Goal: Information Seeking & Learning: Learn about a topic

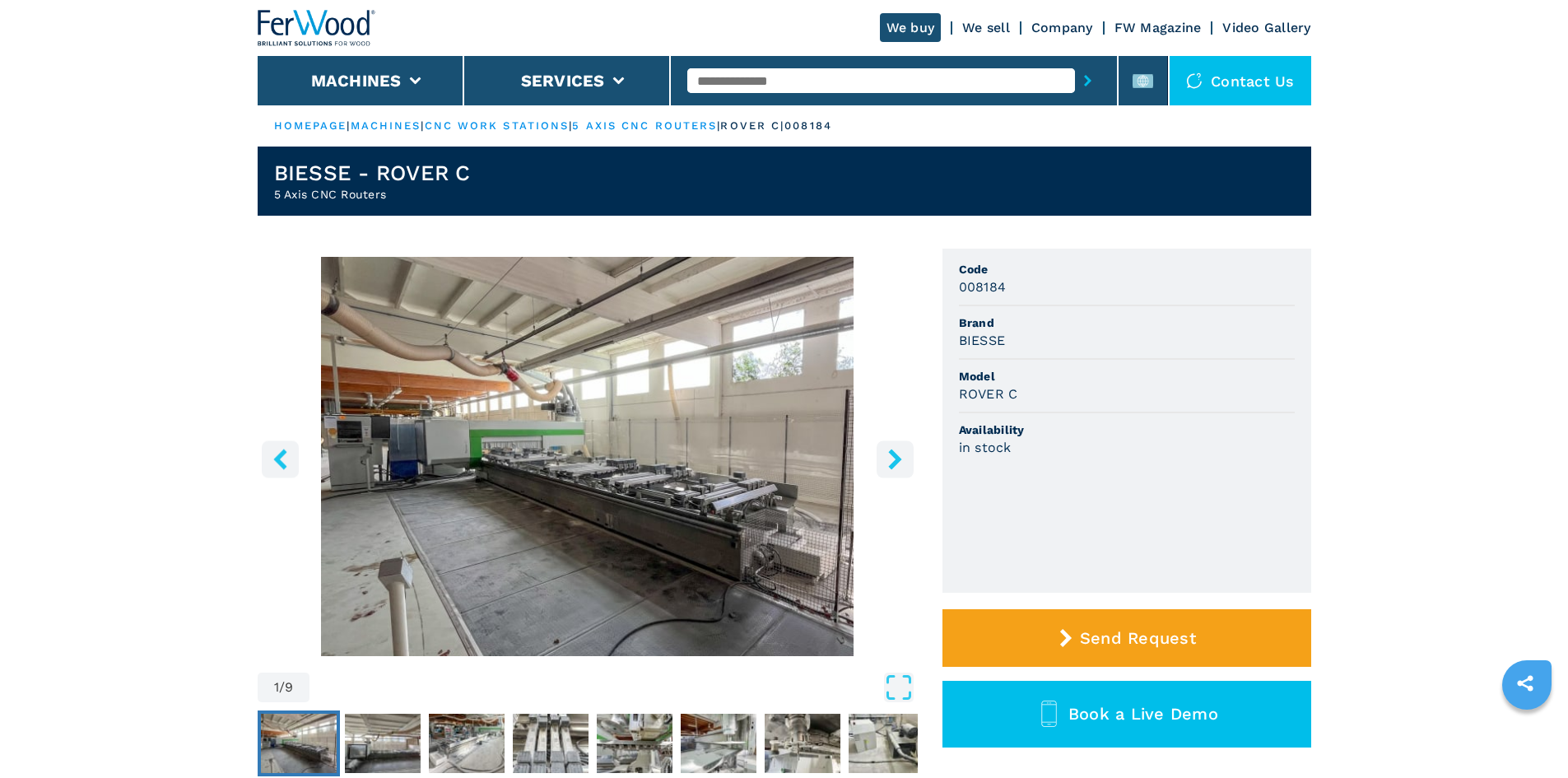
click at [1115, 274] on span "Code" at bounding box center [1126, 268] width 336 height 16
click at [767, 78] on input "text" at bounding box center [881, 80] width 388 height 25
paste input "******"
type input "******"
click at [1084, 81] on icon "submit-button" at bounding box center [1087, 81] width 8 height 12
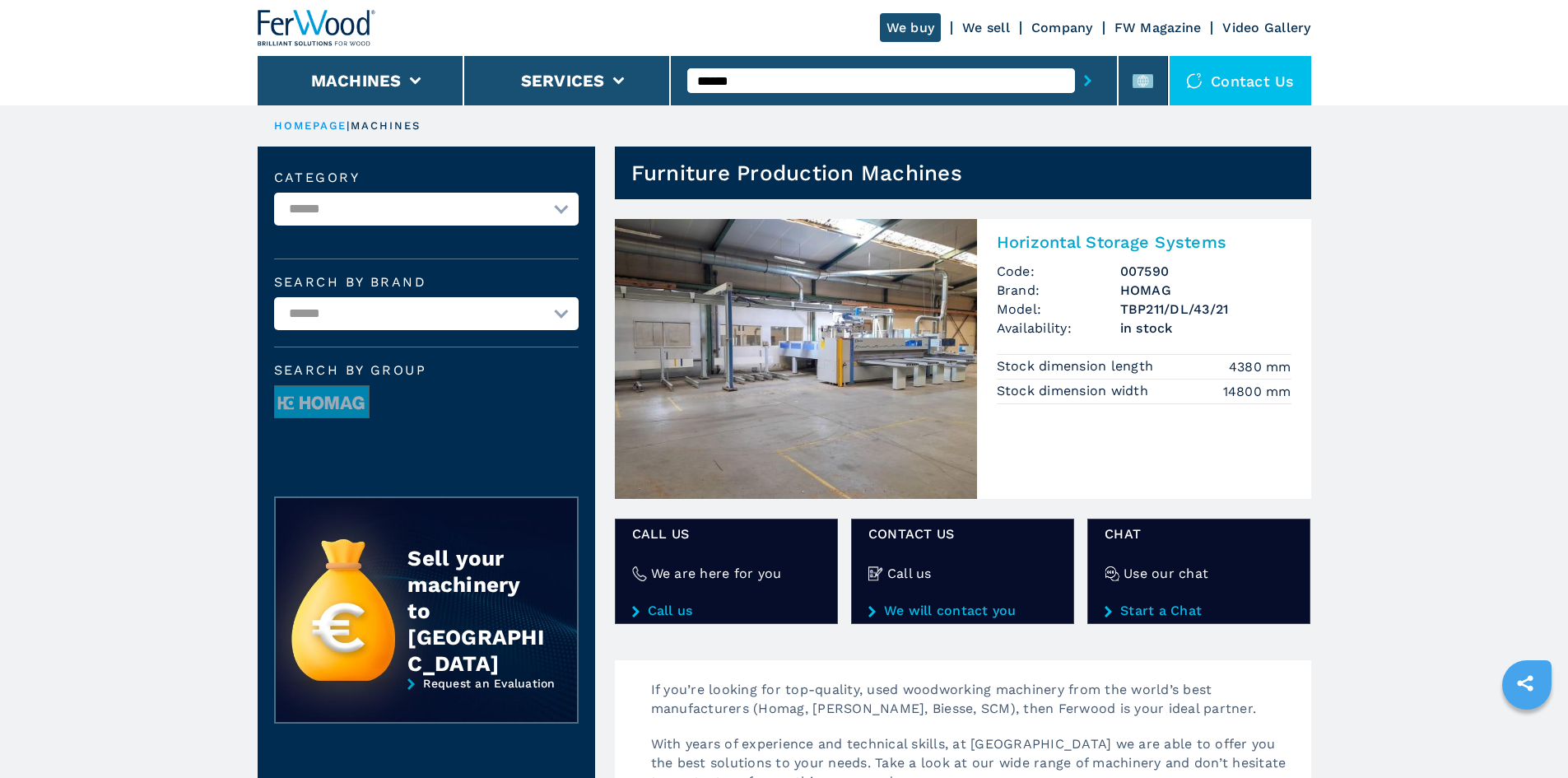
click at [1087, 242] on h2 "Horizontal Storage Systems" at bounding box center [1144, 241] width 294 height 19
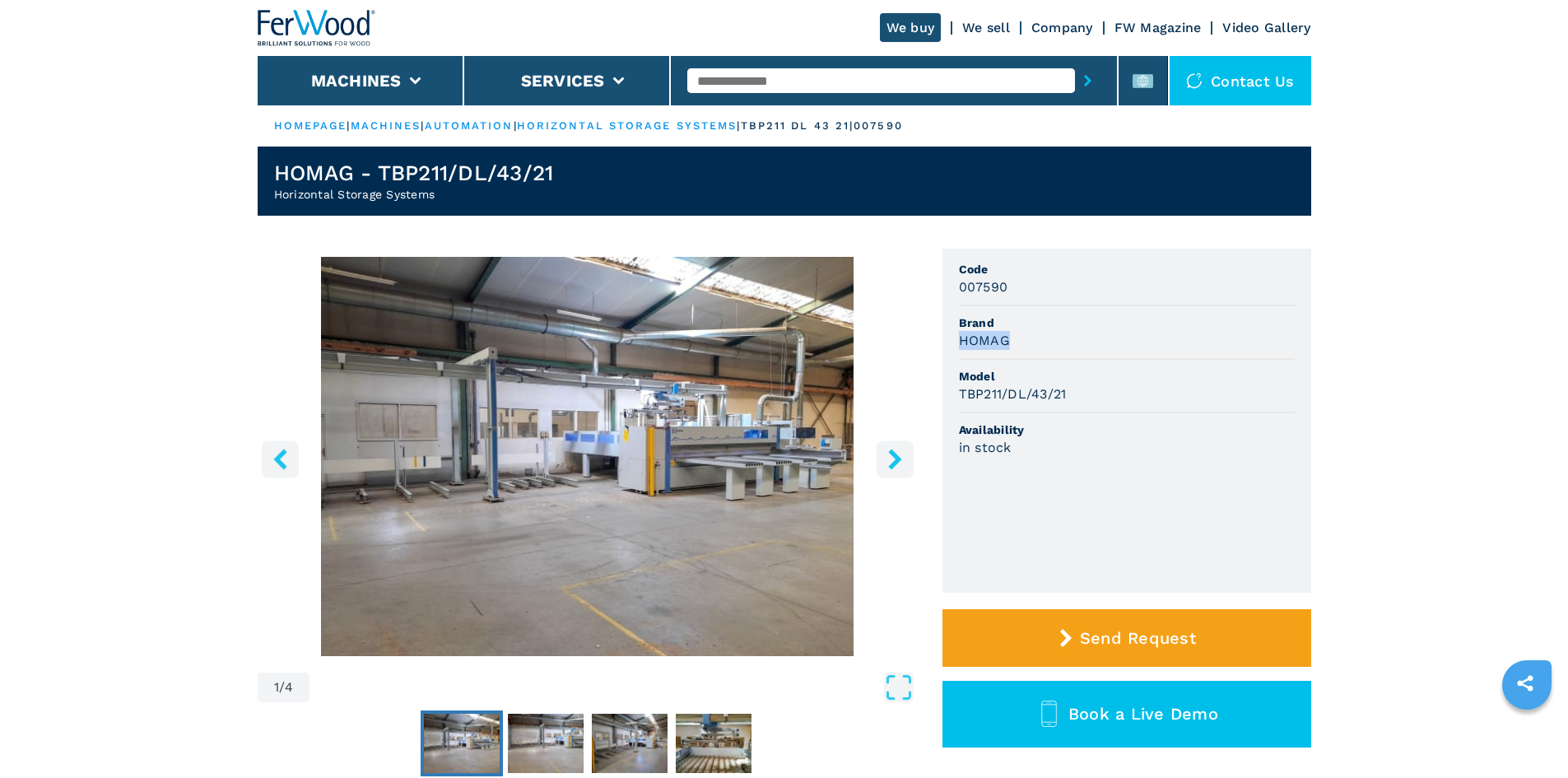
drag, startPoint x: 1006, startPoint y: 340, endPoint x: 952, endPoint y: 339, distance: 54.0
click at [952, 339] on ul "Code 007590 Brand HOMAG Model TBP211/DL/43/21 Availability in stock" at bounding box center [1127, 421] width 369 height 345
copy h3 "HOMAG"
click at [1185, 413] on li "Availability in stock" at bounding box center [1126, 439] width 336 height 52
drag, startPoint x: 958, startPoint y: 395, endPoint x: 1096, endPoint y: 405, distance: 138.4
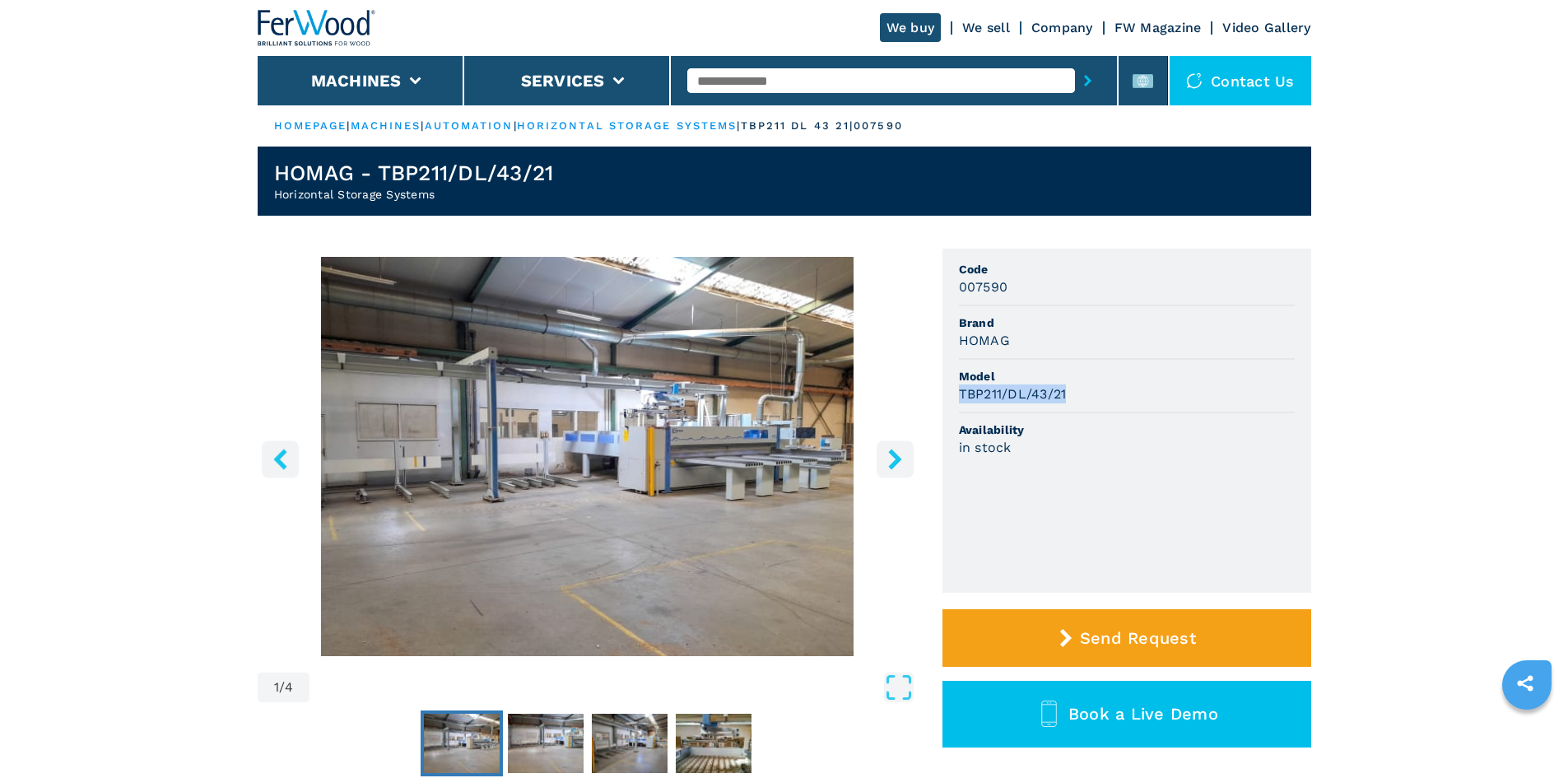
click at [1096, 405] on li "Model TBP211/DL/43/21" at bounding box center [1126, 386] width 336 height 53
copy h3 "TBP211/DL/43/21"
click at [1211, 438] on div "in stock" at bounding box center [1126, 447] width 336 height 19
drag, startPoint x: 957, startPoint y: 287, endPoint x: 1009, endPoint y: 287, distance: 52.0
click at [1009, 287] on ul "Code 007590 Brand HOMAG Model TBP211/DL/43/21 Availability in stock" at bounding box center [1127, 421] width 369 height 345
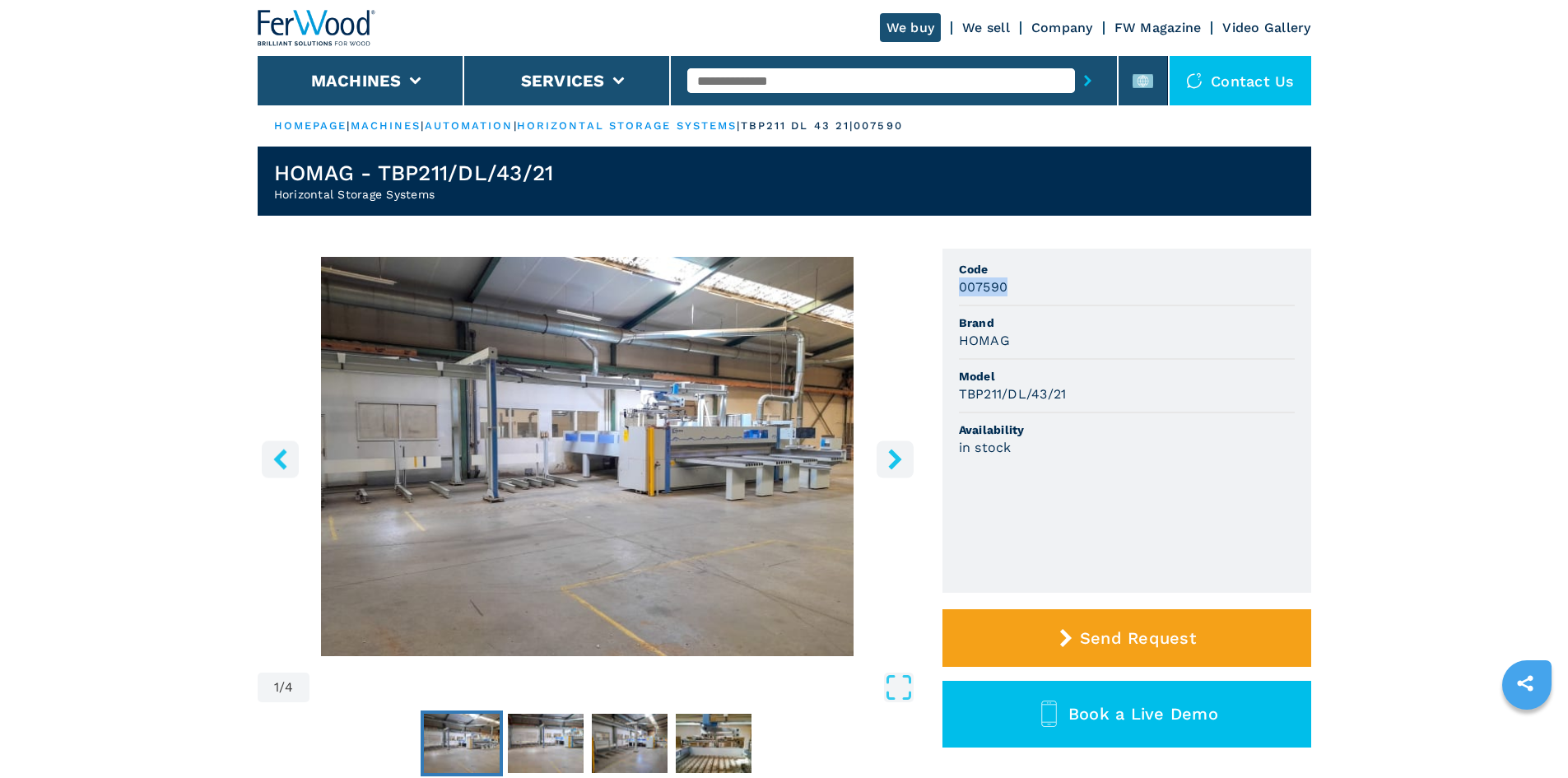
copy h3 "007590"
click at [795, 81] on input "text" at bounding box center [881, 80] width 388 height 25
paste input "******"
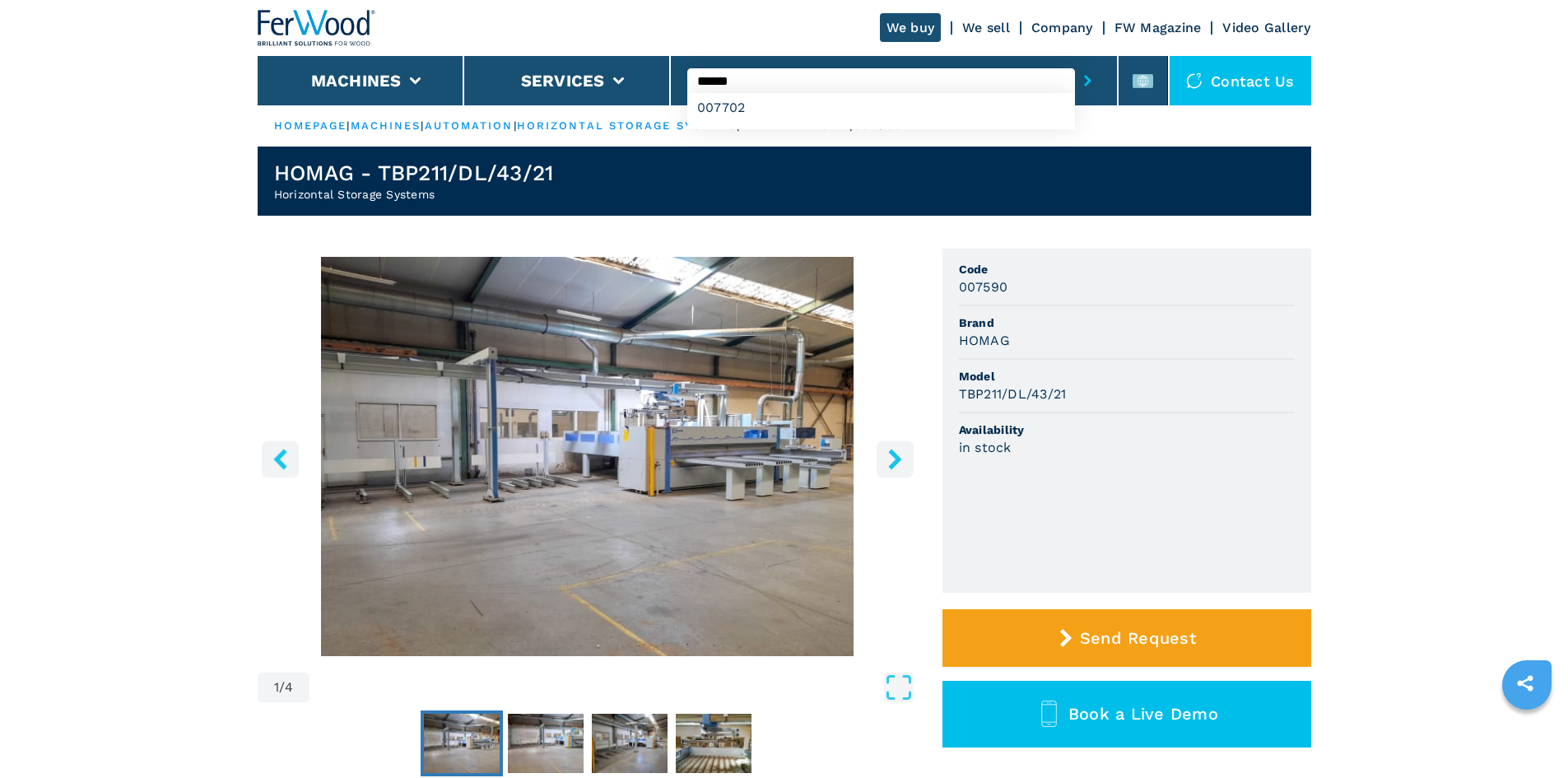
type input "******"
click at [1084, 83] on icon "submit-button" at bounding box center [1087, 81] width 8 height 12
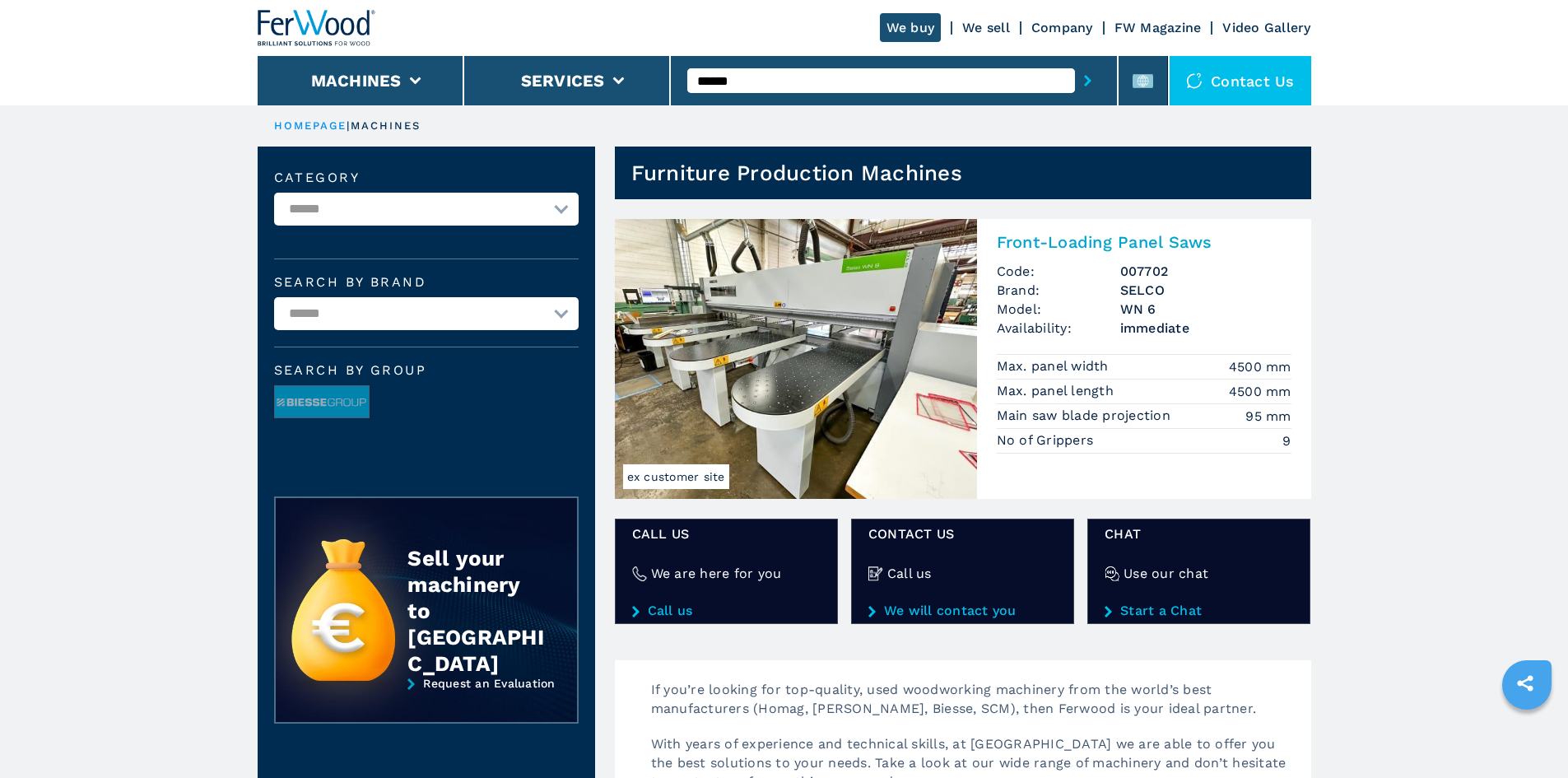
click at [1109, 237] on h2 "Front-Loading Panel Saws" at bounding box center [1144, 241] width 294 height 19
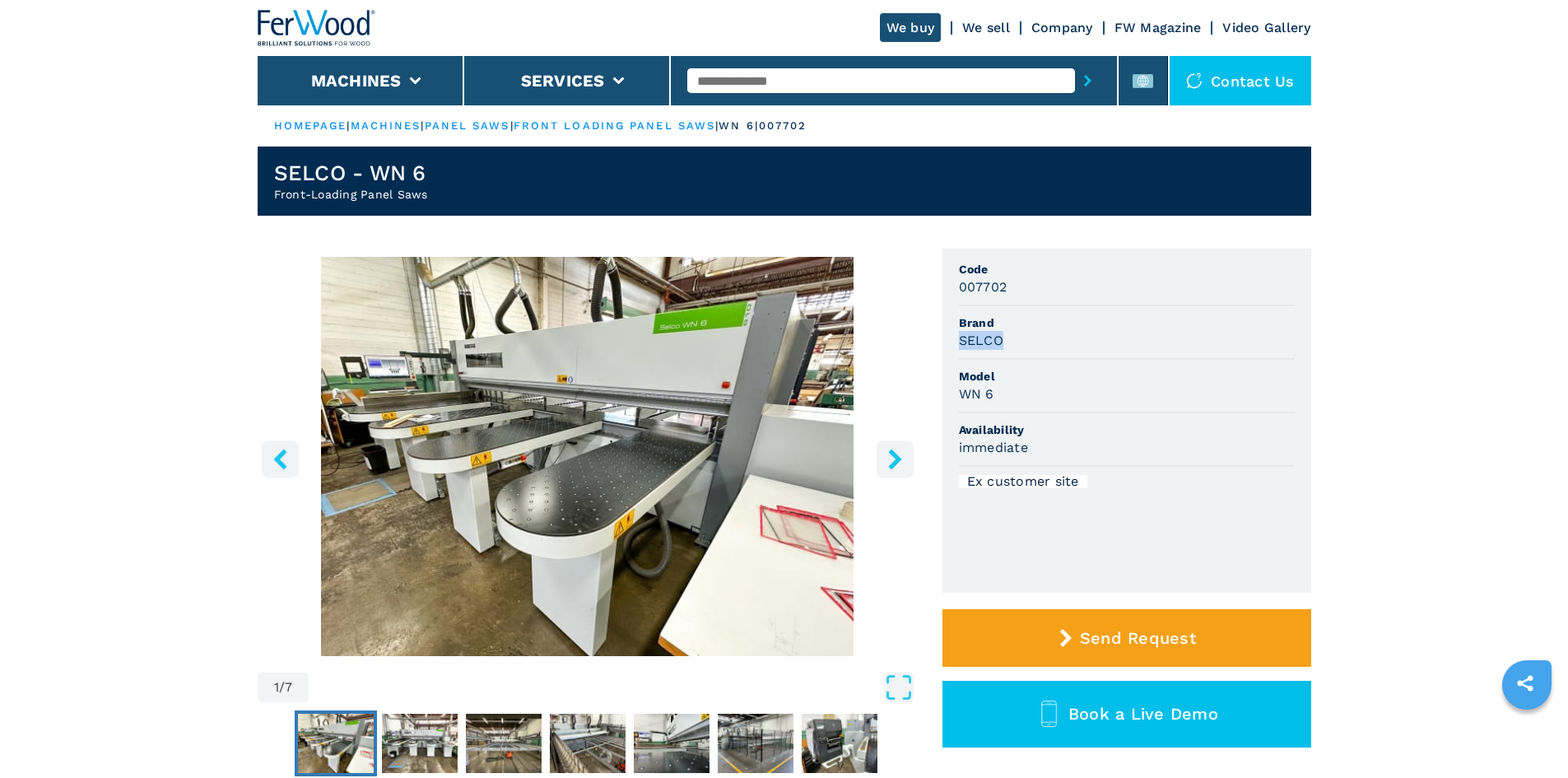
drag, startPoint x: 957, startPoint y: 338, endPoint x: 999, endPoint y: 337, distance: 42.0
click at [999, 337] on ul "Code 007702 Brand SELCO Model WN 6 Availability immediate Ex customer site" at bounding box center [1127, 421] width 369 height 345
copy h3 "SELCO"
click at [976, 378] on span "Model" at bounding box center [1126, 376] width 336 height 16
drag, startPoint x: 961, startPoint y: 395, endPoint x: 993, endPoint y: 394, distance: 32.0
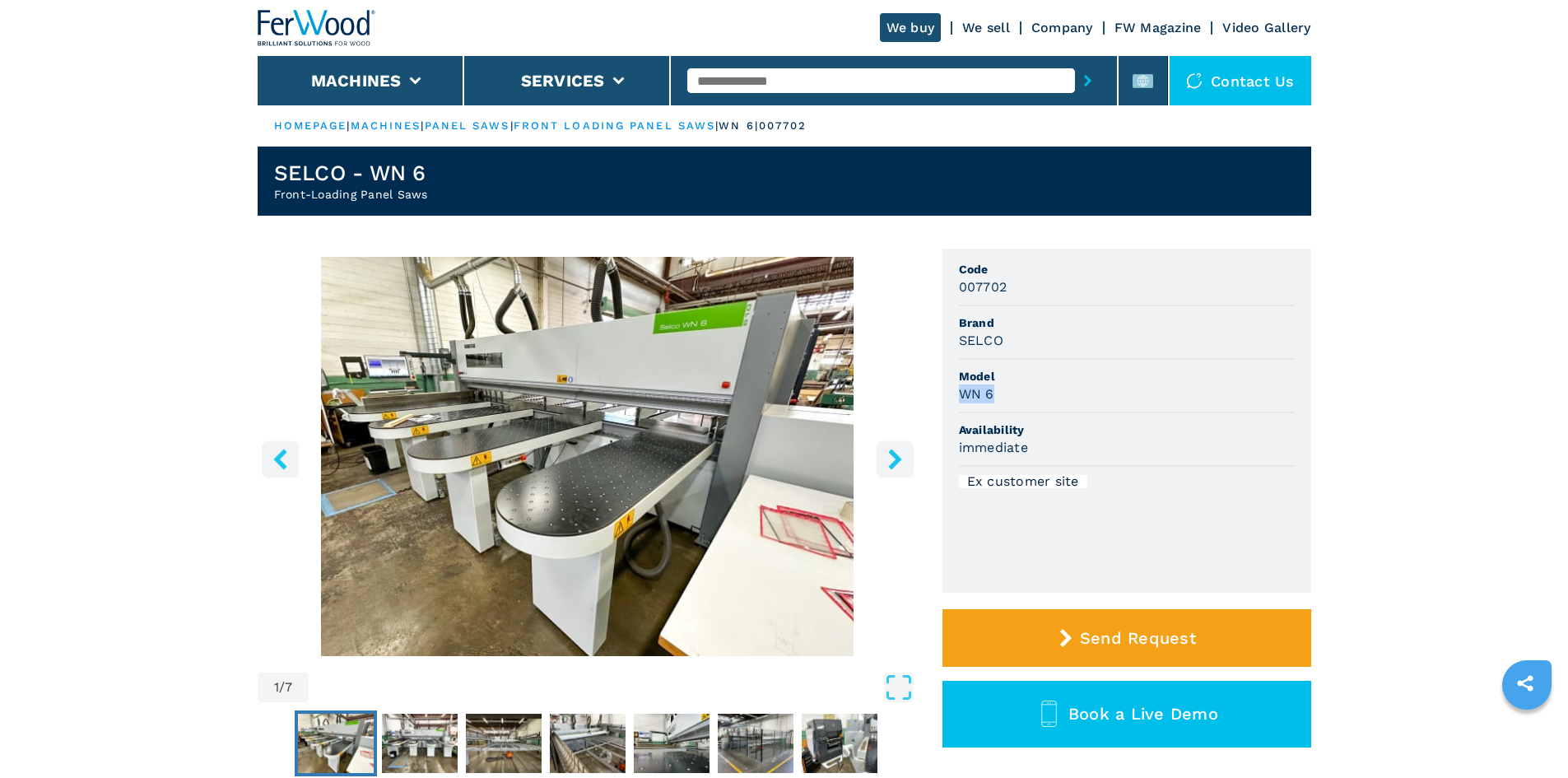
click at [993, 394] on h3 "WN 6" at bounding box center [977, 394] width 36 height 19
copy h3 "WN 6"
drag, startPoint x: 1259, startPoint y: 381, endPoint x: 1168, endPoint y: 356, distance: 94.4
click at [1252, 378] on span "Model" at bounding box center [1126, 376] width 336 height 16
drag, startPoint x: 960, startPoint y: 287, endPoint x: 1034, endPoint y: 293, distance: 74.2
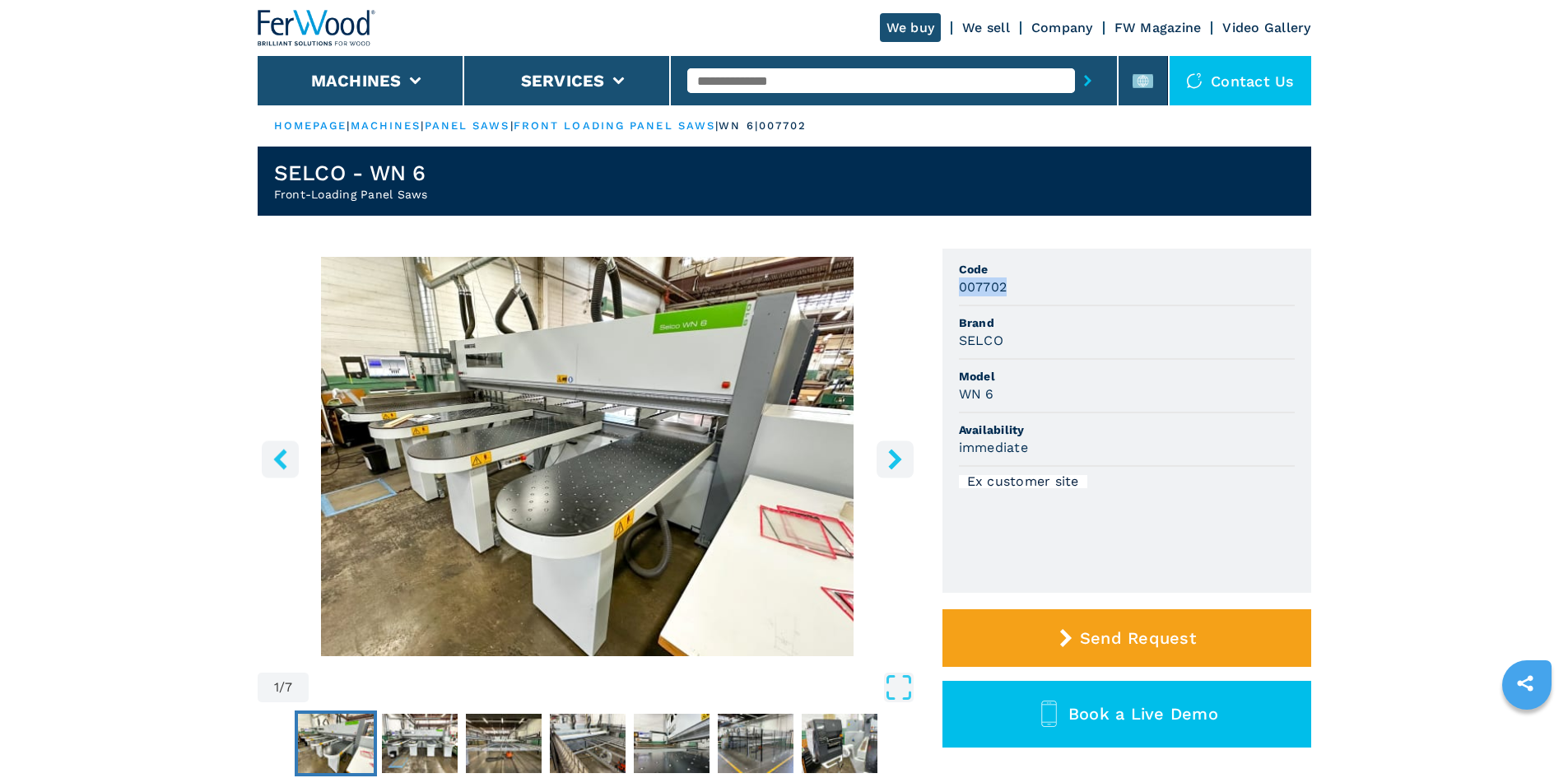
click at [1034, 293] on div "007702" at bounding box center [1126, 287] width 336 height 19
copy h3 "007702"
drag, startPoint x: 1071, startPoint y: 274, endPoint x: 1026, endPoint y: 294, distance: 49.2
click at [1072, 275] on span "Code" at bounding box center [1126, 268] width 336 height 16
drag, startPoint x: 955, startPoint y: 335, endPoint x: 1001, endPoint y: 345, distance: 47.1
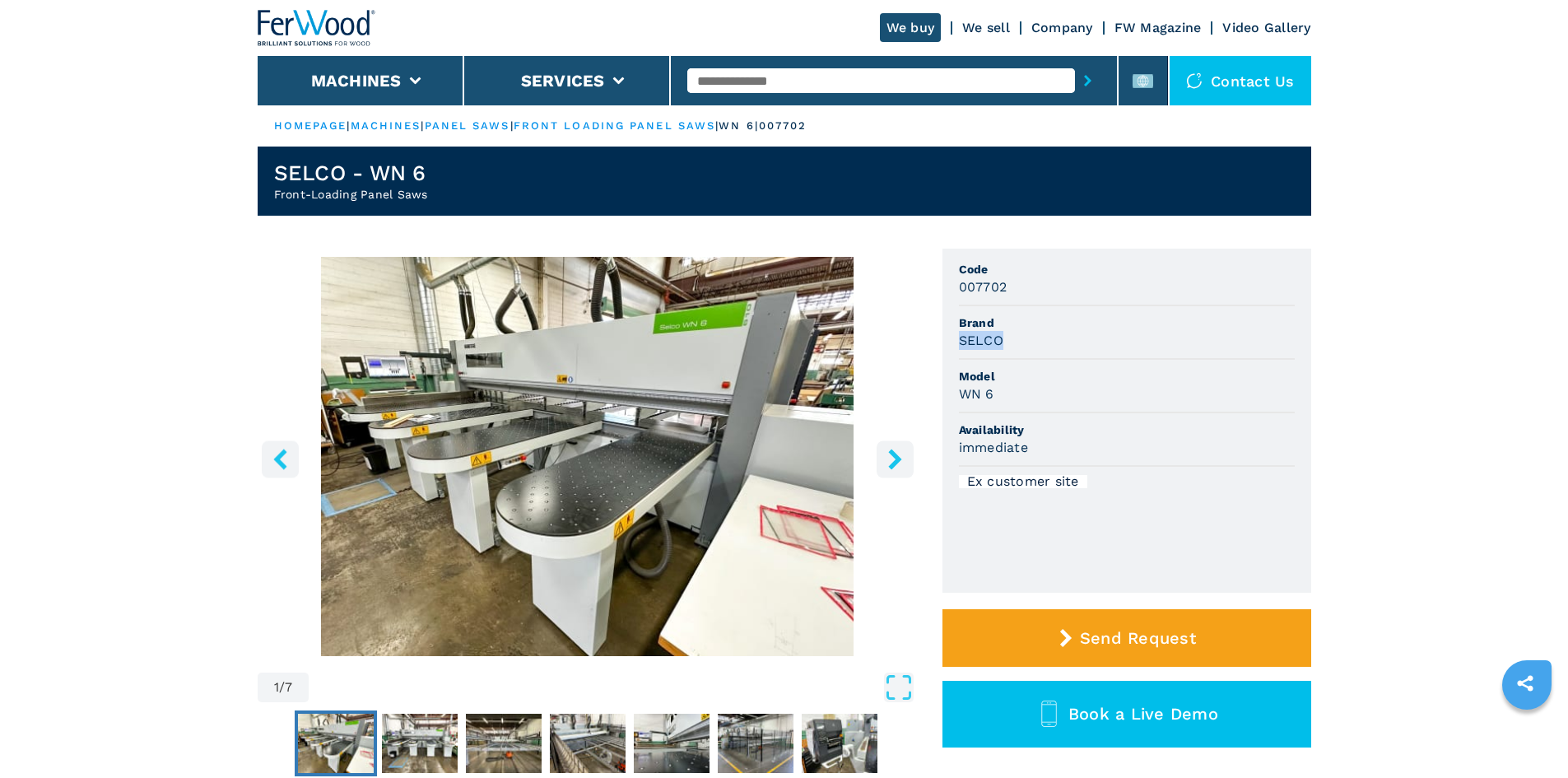
click at [1001, 345] on ul "Code 007702 Brand SELCO Model WN 6 Availability immediate Ex customer site" at bounding box center [1127, 421] width 369 height 345
copy h3 "SELCO"
drag, startPoint x: 1068, startPoint y: 400, endPoint x: 999, endPoint y: 383, distance: 71.1
click at [1056, 394] on div "WN 6" at bounding box center [1126, 394] width 336 height 19
drag, startPoint x: 961, startPoint y: 393, endPoint x: 995, endPoint y: 392, distance: 34.0
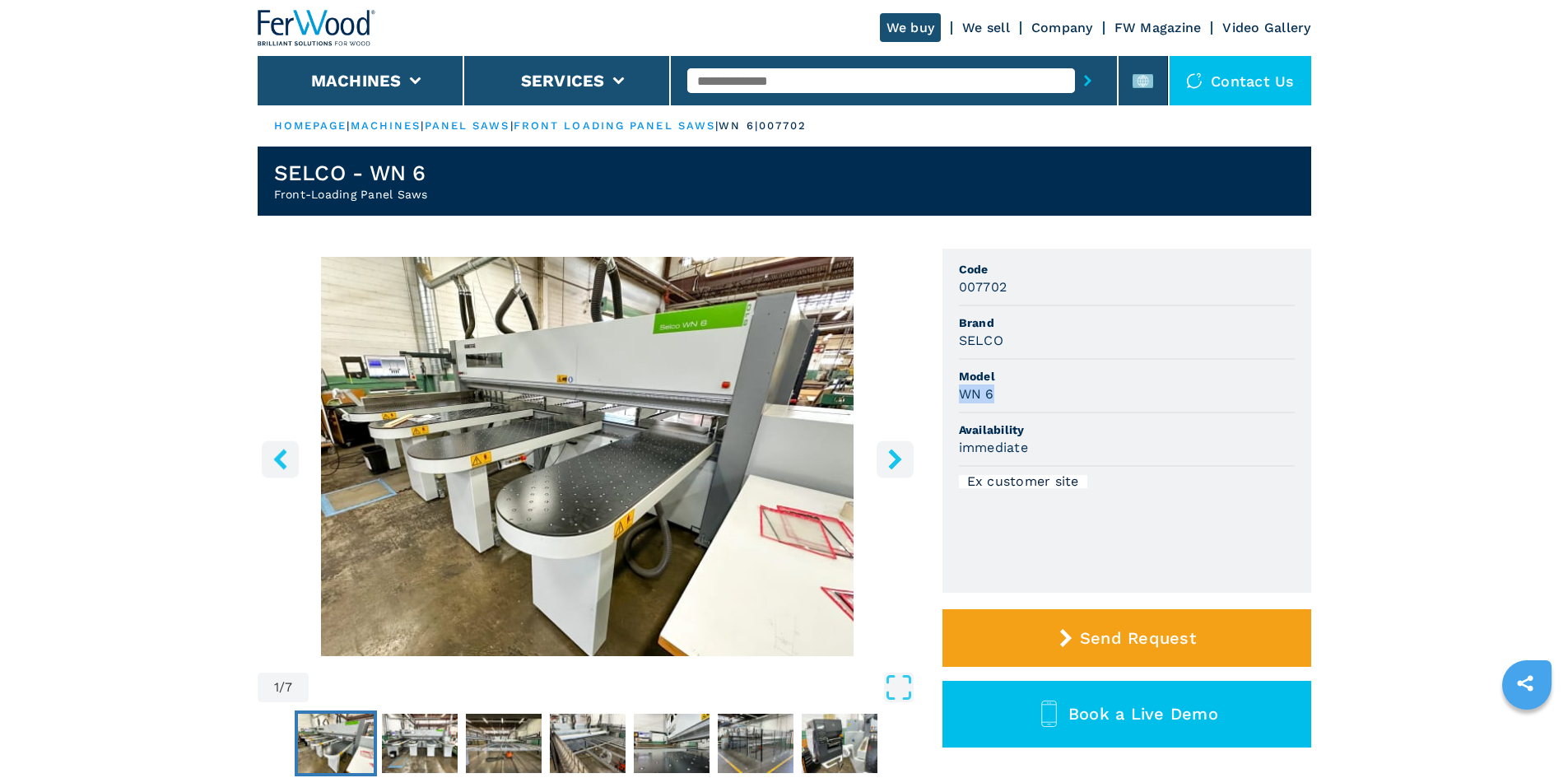
click at [995, 392] on div "WN 6" at bounding box center [1126, 394] width 336 height 19
copy h3 "WN 6"
click at [1113, 406] on li "Model WN 6" at bounding box center [1126, 386] width 336 height 53
drag, startPoint x: 960, startPoint y: 287, endPoint x: 1024, endPoint y: 287, distance: 64.0
click at [1024, 287] on div "007702" at bounding box center [1126, 287] width 336 height 19
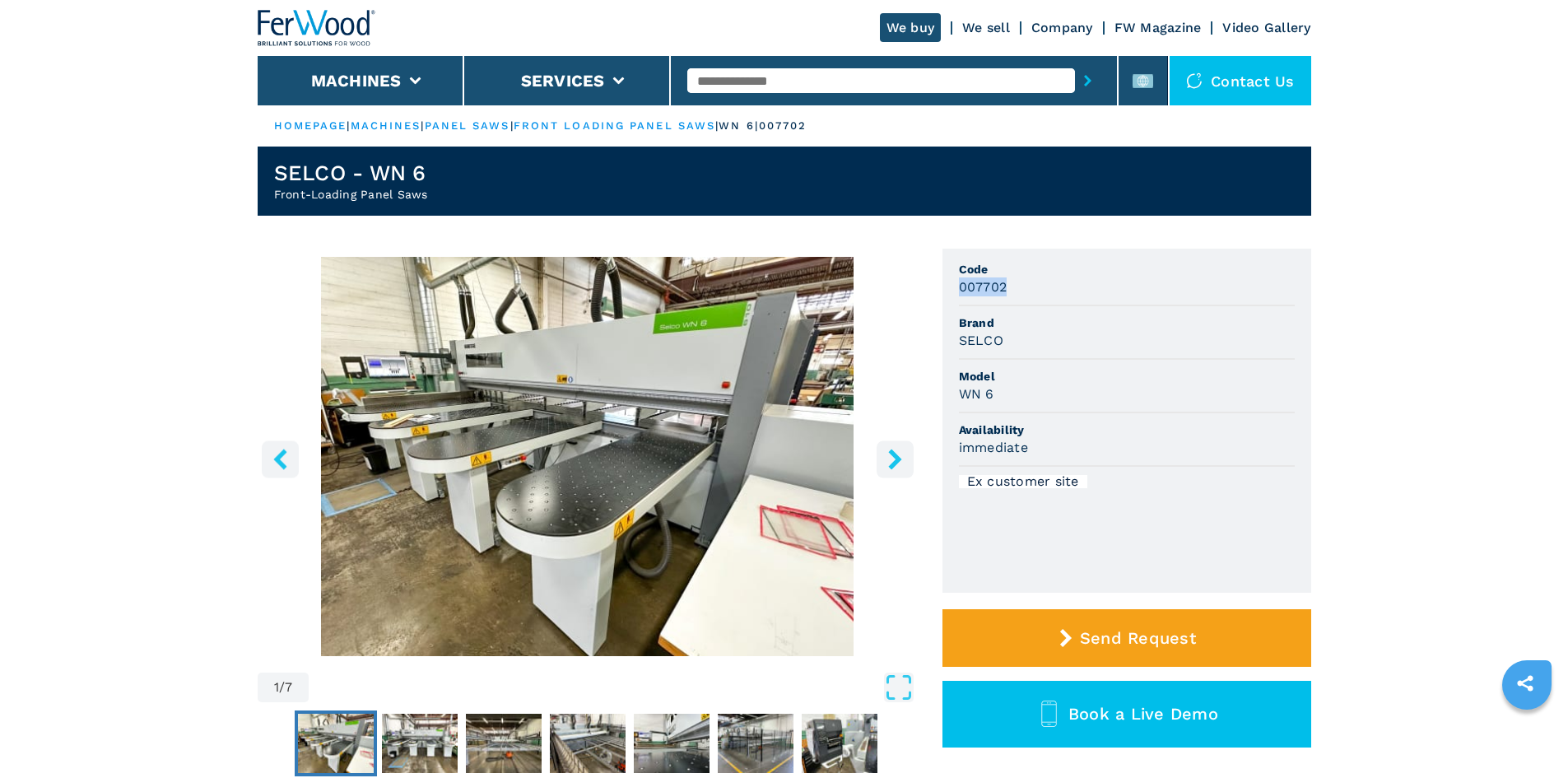
copy h3 "007702"
